Goal: Find specific page/section: Find specific page/section

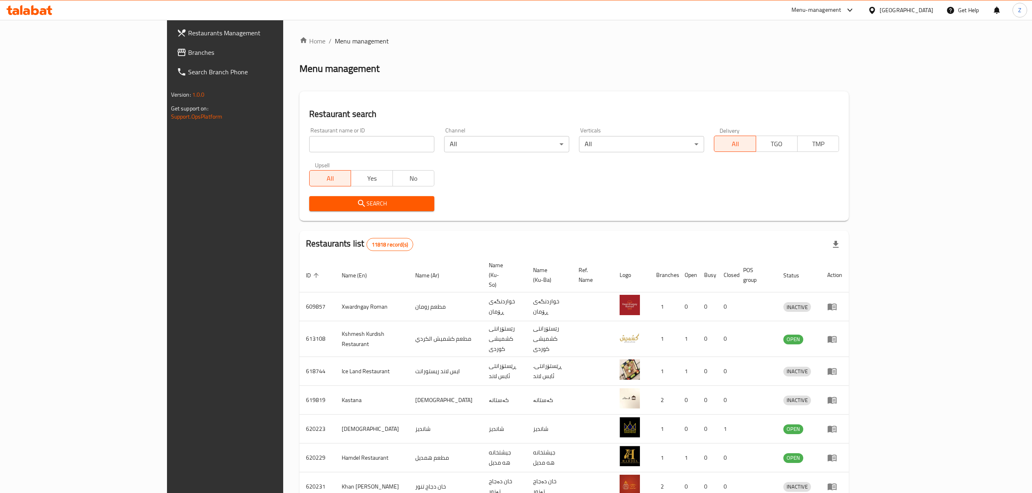
click at [343, 147] on input "search" at bounding box center [371, 144] width 125 height 16
type input "h"
click button "Search" at bounding box center [371, 203] width 125 height 15
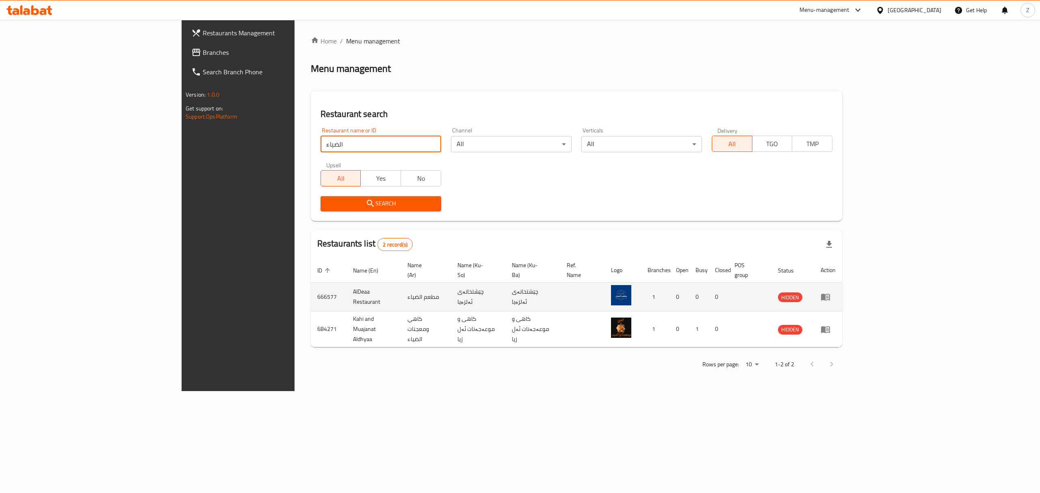
click at [346, 286] on td "AlDeaa Restaurant" at bounding box center [373, 297] width 55 height 29
copy td "AlDeaa Restaurant"
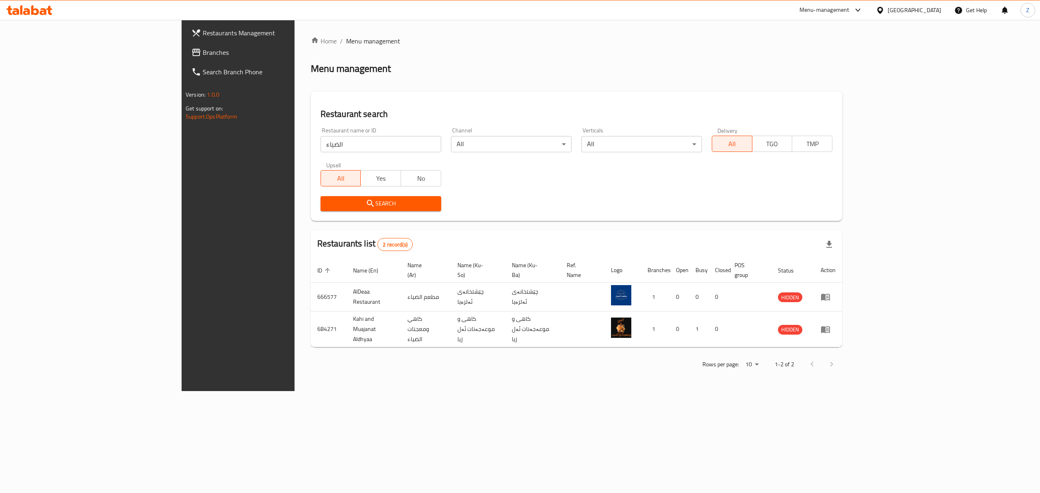
click at [372, 143] on input "الضياء" at bounding box center [380, 144] width 121 height 16
type input "ابوي"
click button "Search" at bounding box center [380, 203] width 121 height 15
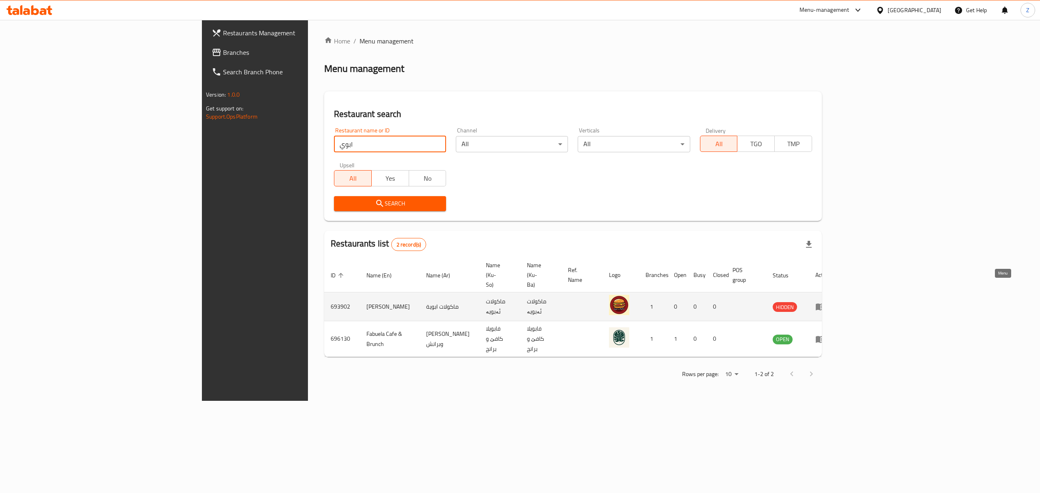
click at [825, 302] on icon "enhanced table" at bounding box center [820, 307] width 10 height 10
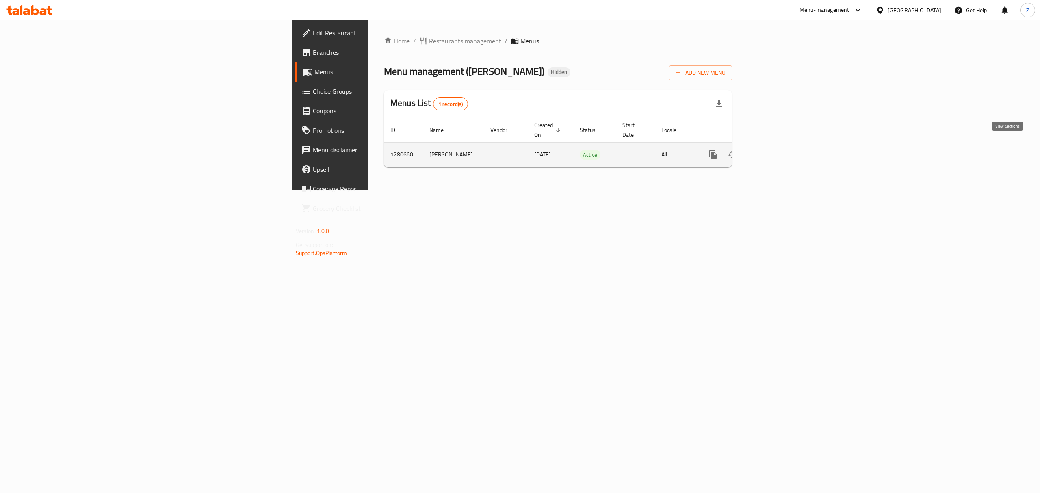
click at [781, 145] on link "enhanced table" at bounding box center [771, 154] width 19 height 19
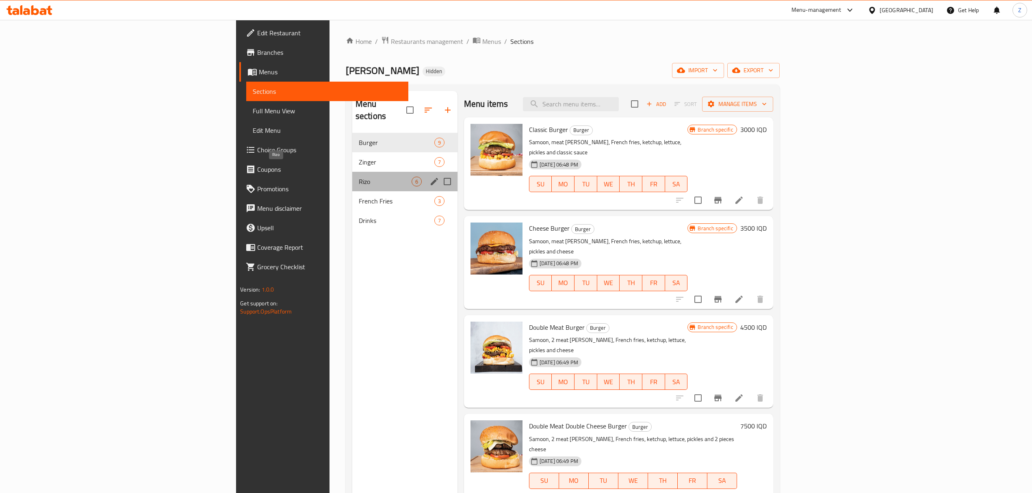
click at [359, 177] on span "Rizo" at bounding box center [385, 182] width 53 height 10
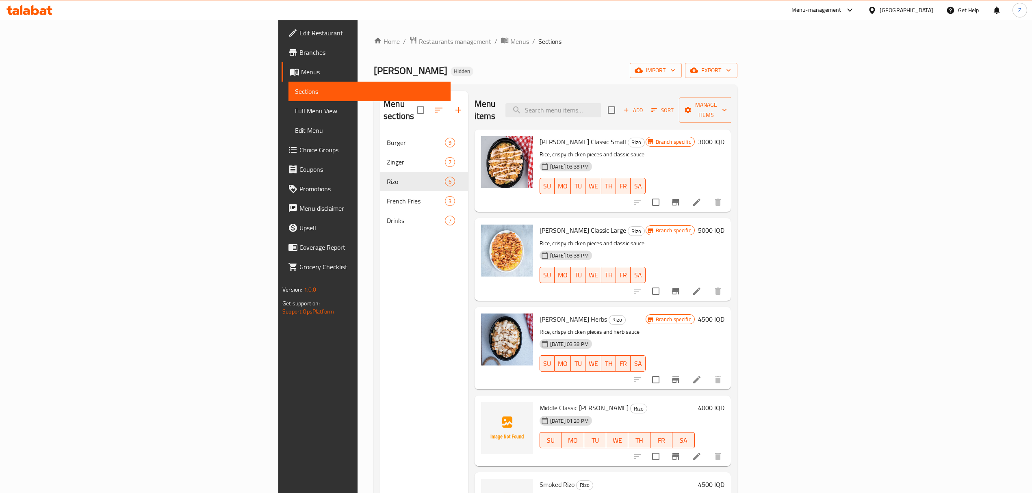
click at [299, 53] on span "Branches" at bounding box center [371, 53] width 145 height 10
